Goal: Information Seeking & Learning: Learn about a topic

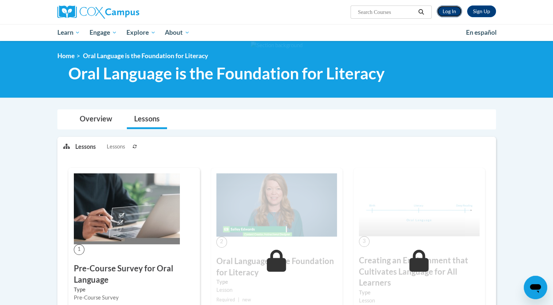
click at [448, 14] on link "Log In" at bounding box center [449, 11] width 25 height 12
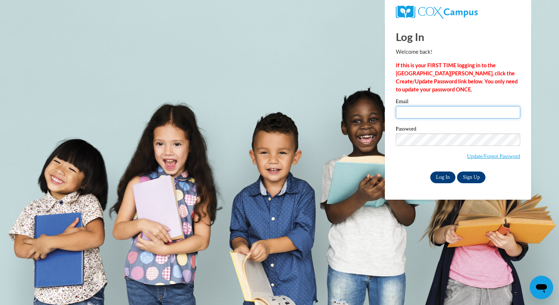
type input "nataliegaier3@gmail.com"
click at [443, 176] on input "Log In" at bounding box center [443, 178] width 26 height 12
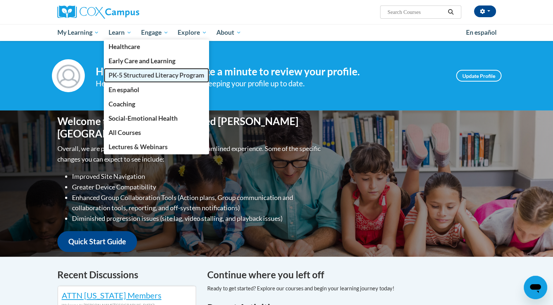
click at [147, 74] on span "PK-5 Structured Literacy Program" at bounding box center [157, 75] width 96 height 8
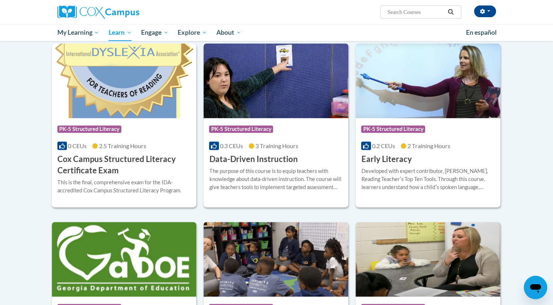
scroll to position [255, 0]
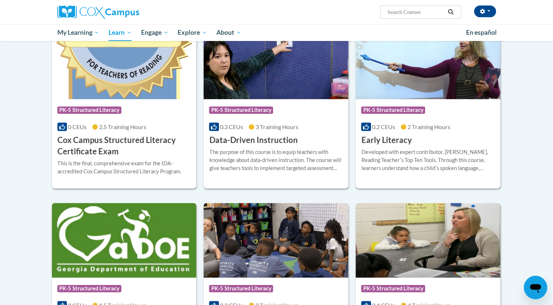
click at [402, 143] on h3 "Early Literacy" at bounding box center [386, 140] width 50 height 11
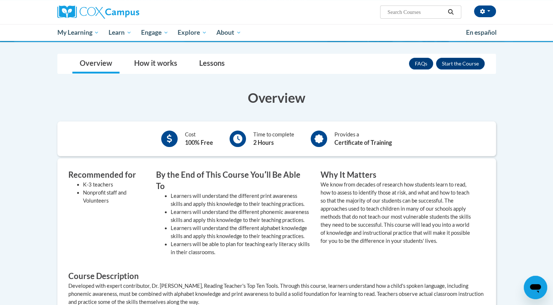
scroll to position [112, 0]
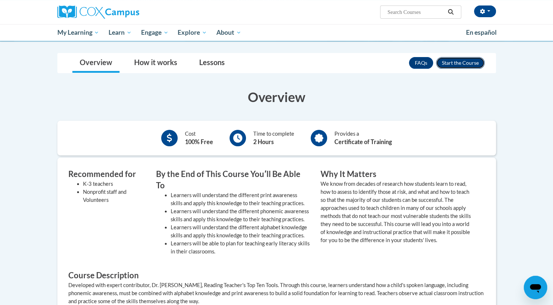
click at [469, 60] on button "Enroll" at bounding box center [460, 63] width 49 height 12
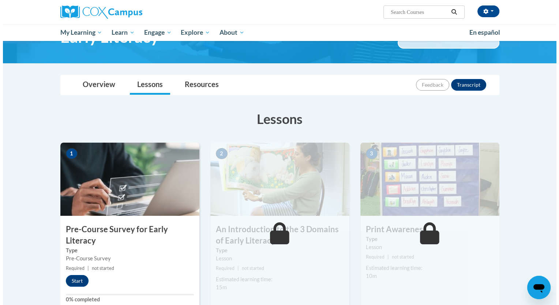
scroll to position [65, 0]
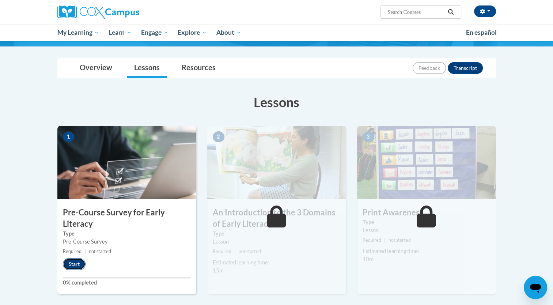
click at [79, 266] on button "Start" at bounding box center [74, 264] width 23 height 12
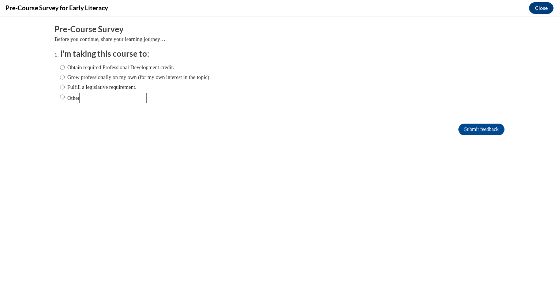
scroll to position [0, 0]
click at [75, 78] on label "Grow professionally on my own (for my own interest in the topic)." at bounding box center [135, 77] width 151 height 8
click at [65, 78] on input "Grow professionally on my own (for my own interest in the topic)." at bounding box center [62, 77] width 5 height 8
radio input "true"
click at [472, 129] on input "Submit feedback" at bounding box center [481, 130] width 46 height 12
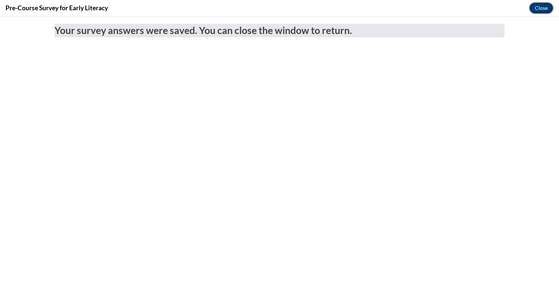
click at [539, 12] on button "Close" at bounding box center [541, 8] width 25 height 12
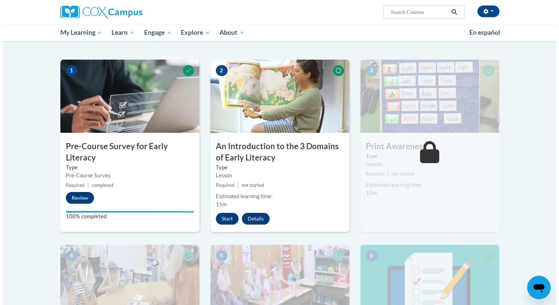
scroll to position [146, 0]
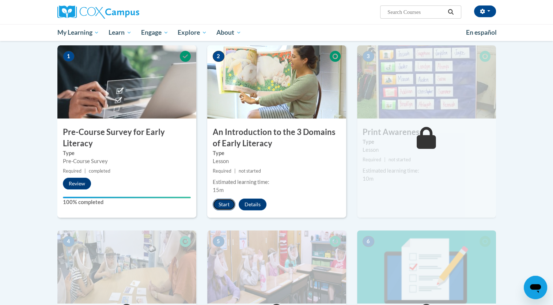
click at [223, 206] on button "Start" at bounding box center [224, 205] width 23 height 12
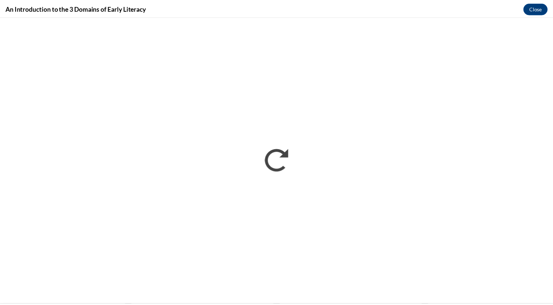
scroll to position [0, 0]
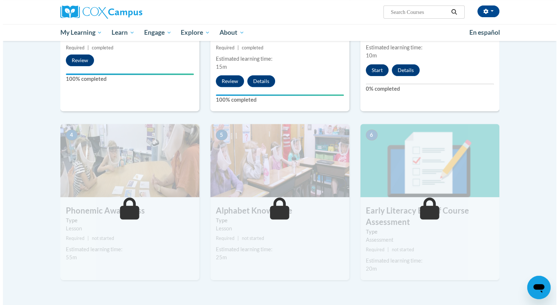
scroll to position [273, 0]
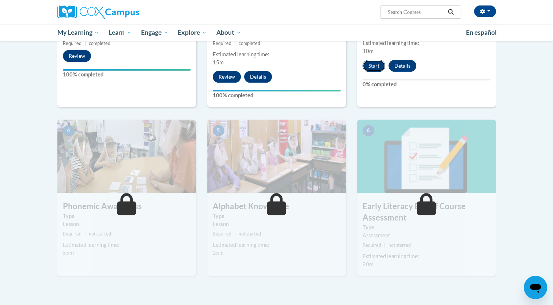
click at [378, 63] on button "Start" at bounding box center [374, 66] width 23 height 12
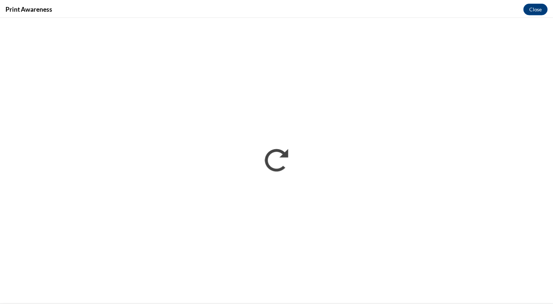
scroll to position [0, 0]
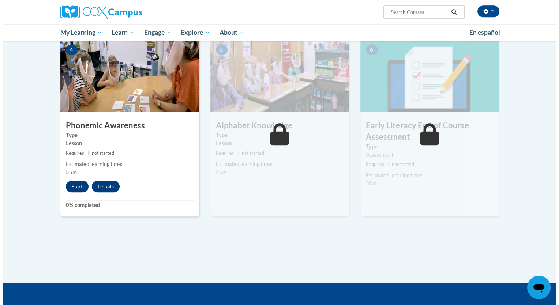
scroll to position [353, 0]
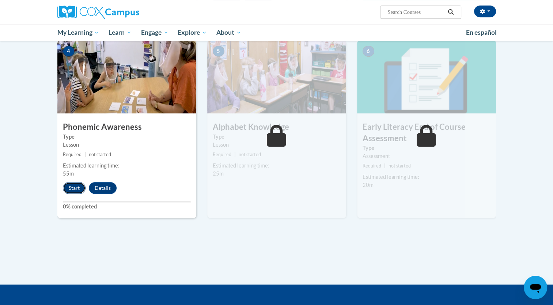
click at [74, 191] on button "Start" at bounding box center [74, 188] width 23 height 12
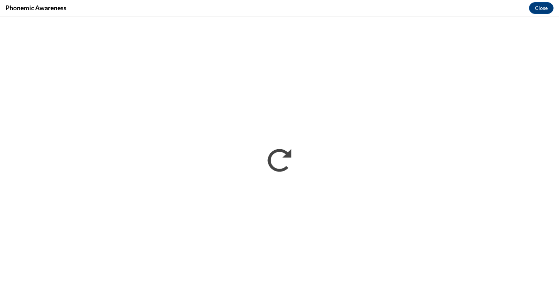
scroll to position [0, 0]
